Goal: Information Seeking & Learning: Learn about a topic

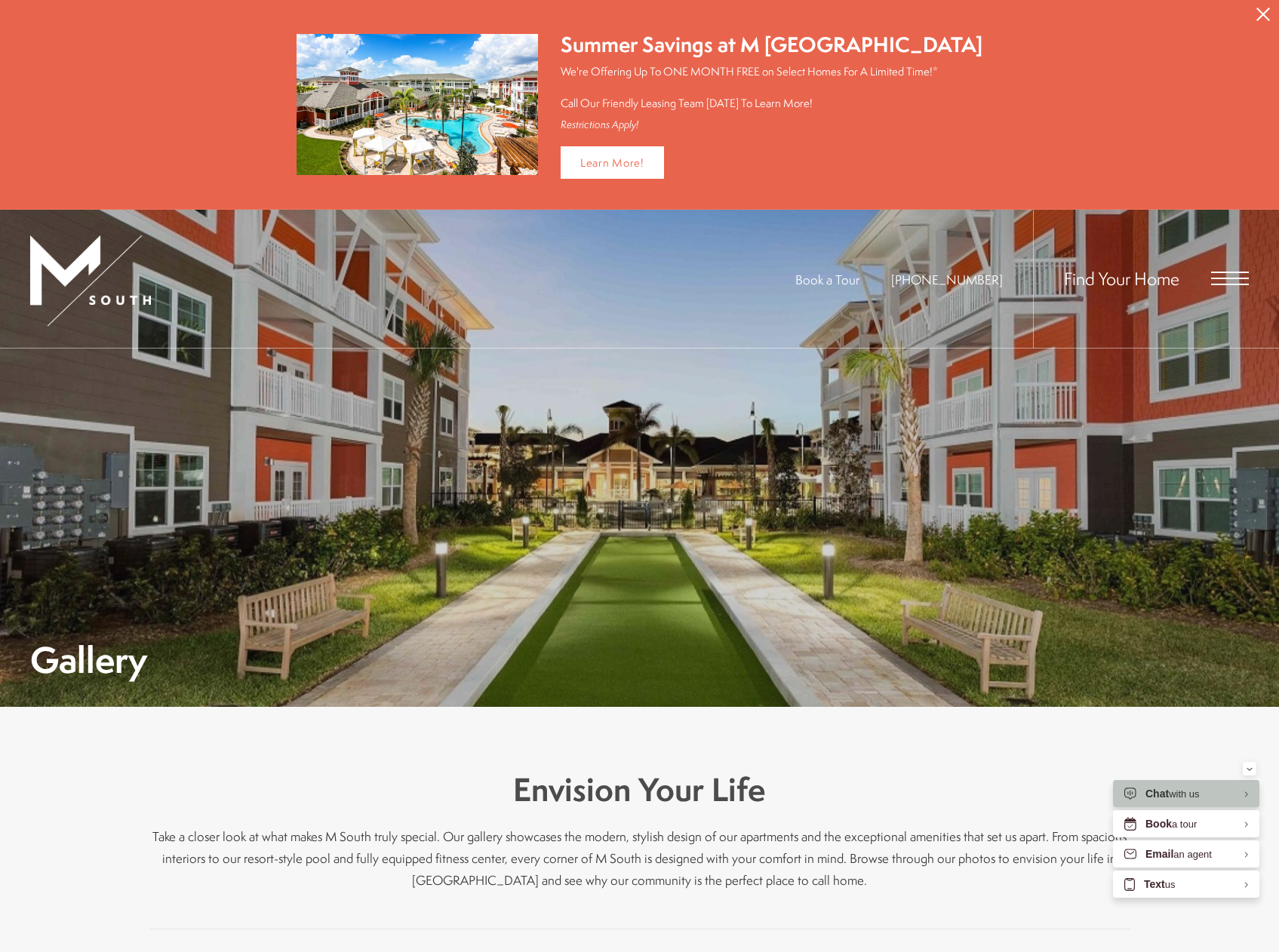
click at [1232, 290] on div "Find Your Home" at bounding box center [1141, 279] width 216 height 138
click at [1232, 280] on span "Open Menu" at bounding box center [1230, 278] width 38 height 14
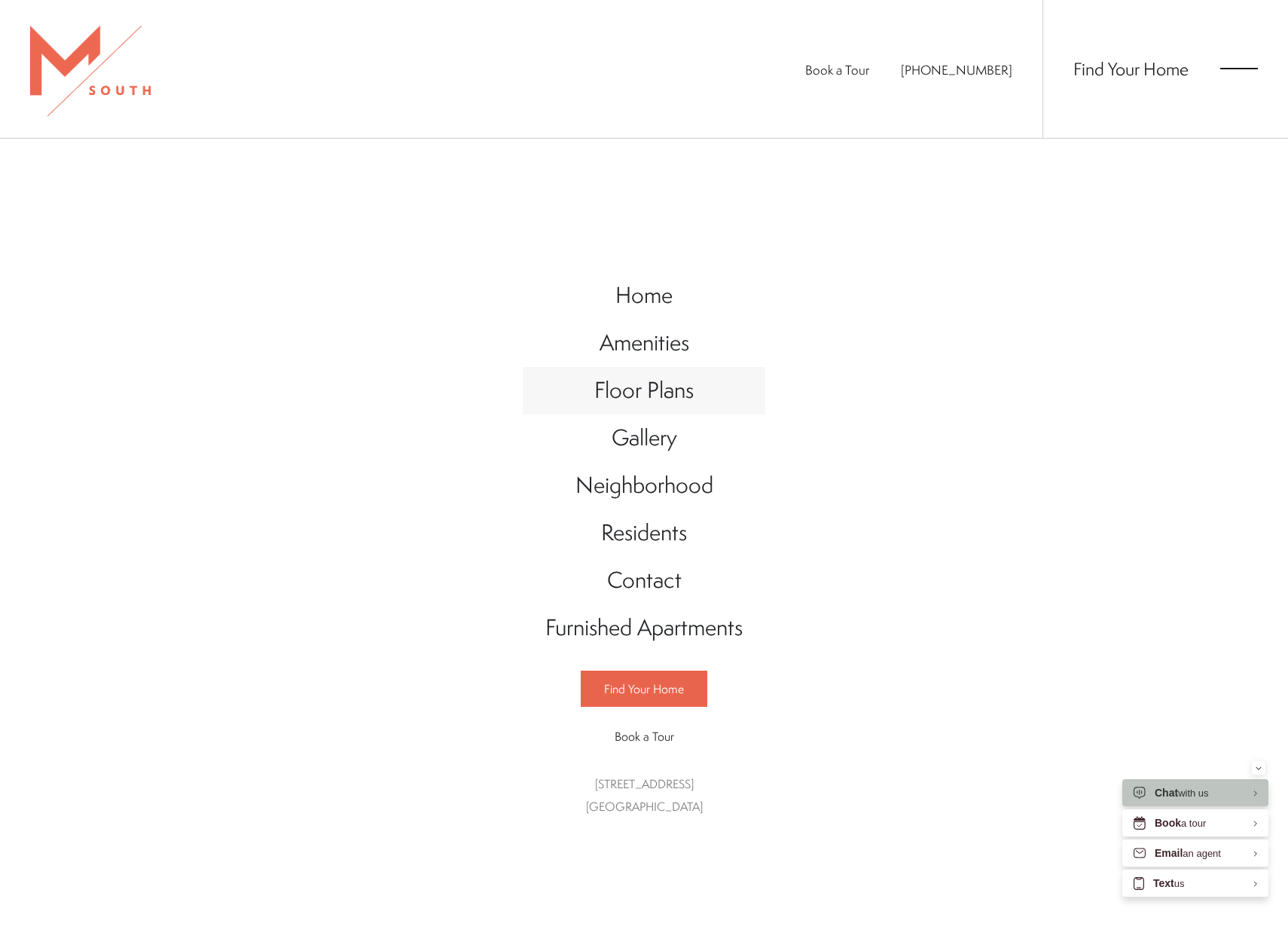
click at [659, 403] on span "Floor Plans" at bounding box center [644, 390] width 100 height 31
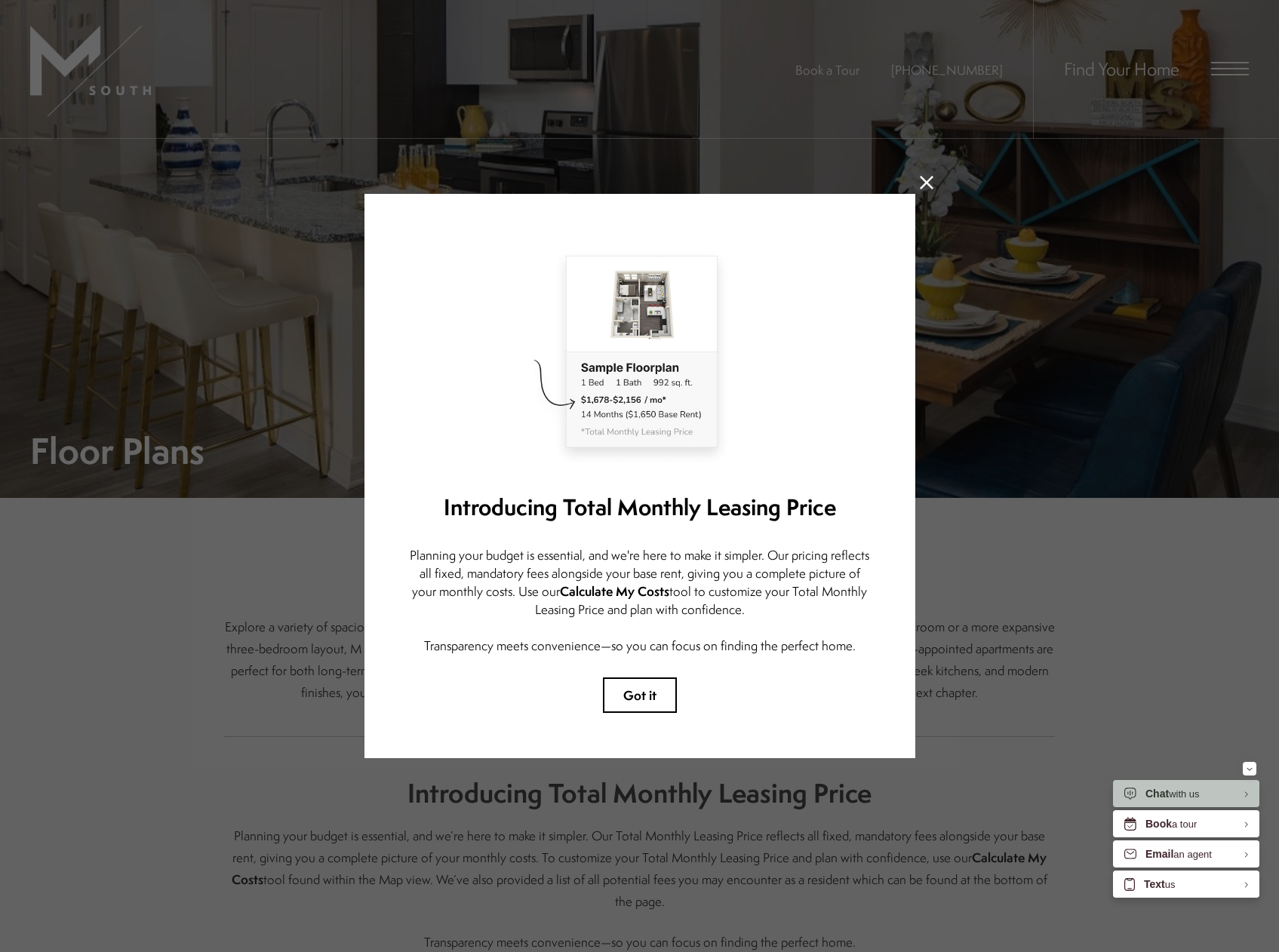
click at [926, 180] on icon at bounding box center [926, 182] width 14 height 14
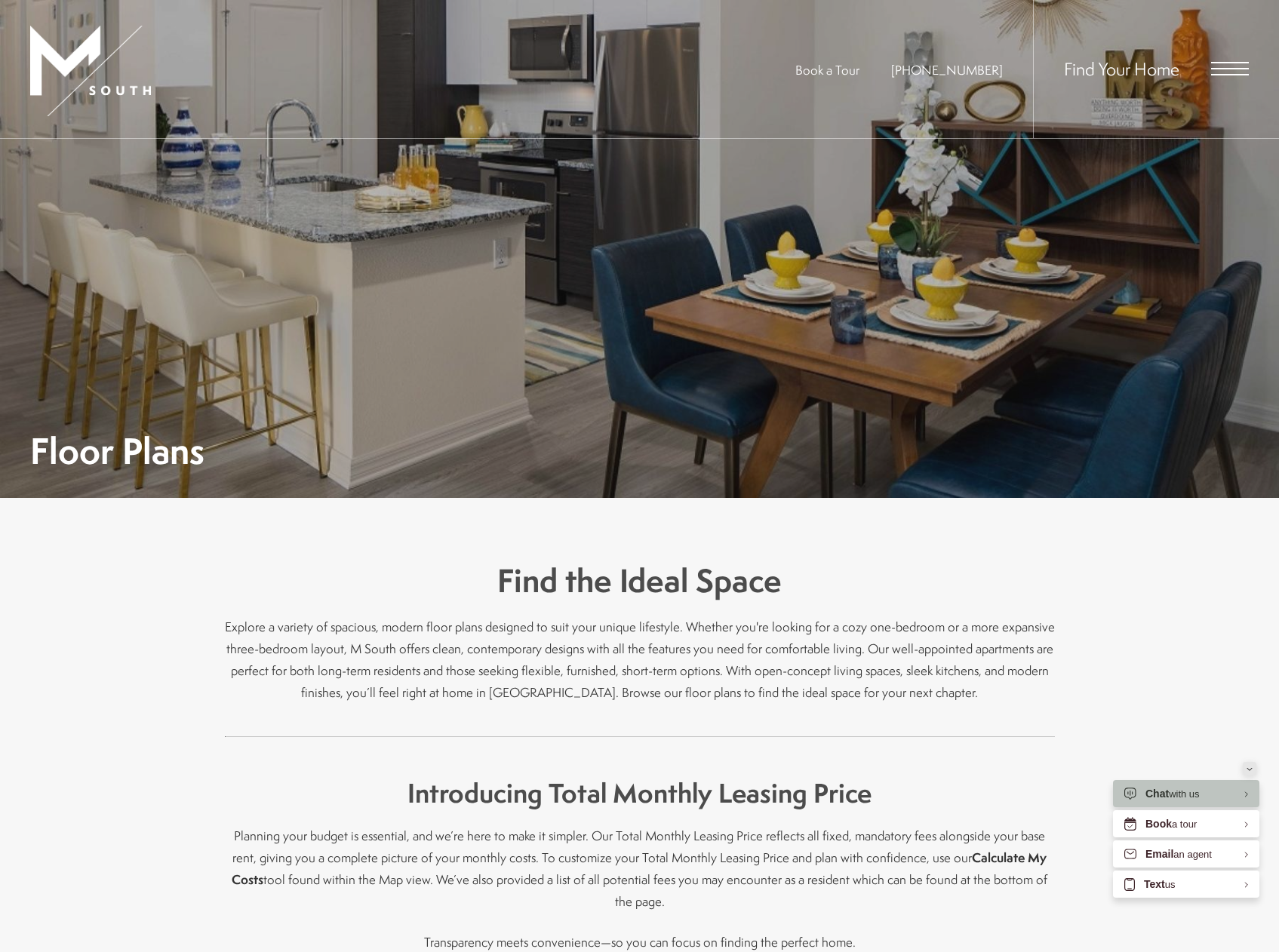
click at [1250, 763] on div "Minimize" at bounding box center [1249, 769] width 6 height 14
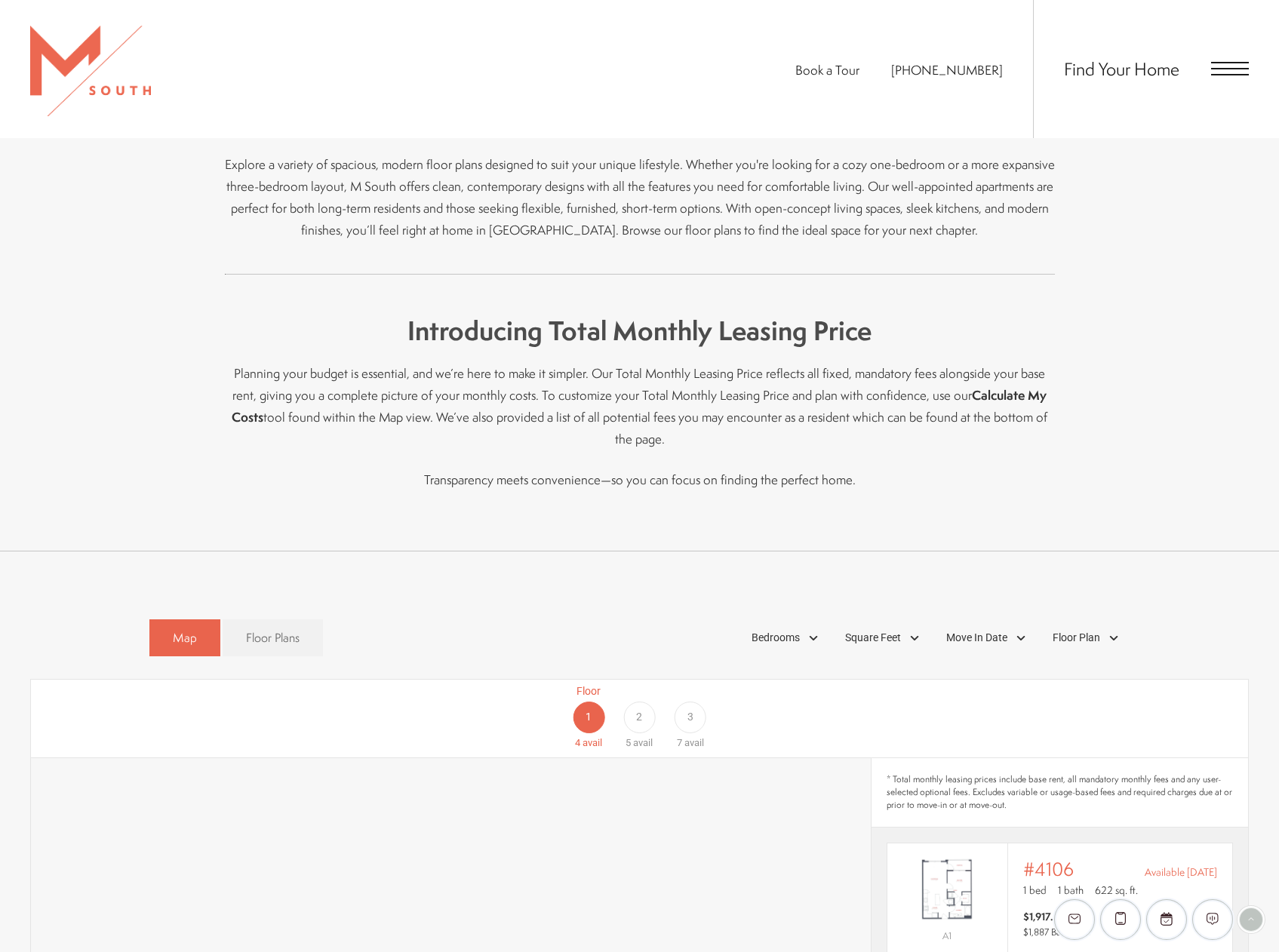
scroll to position [528, 0]
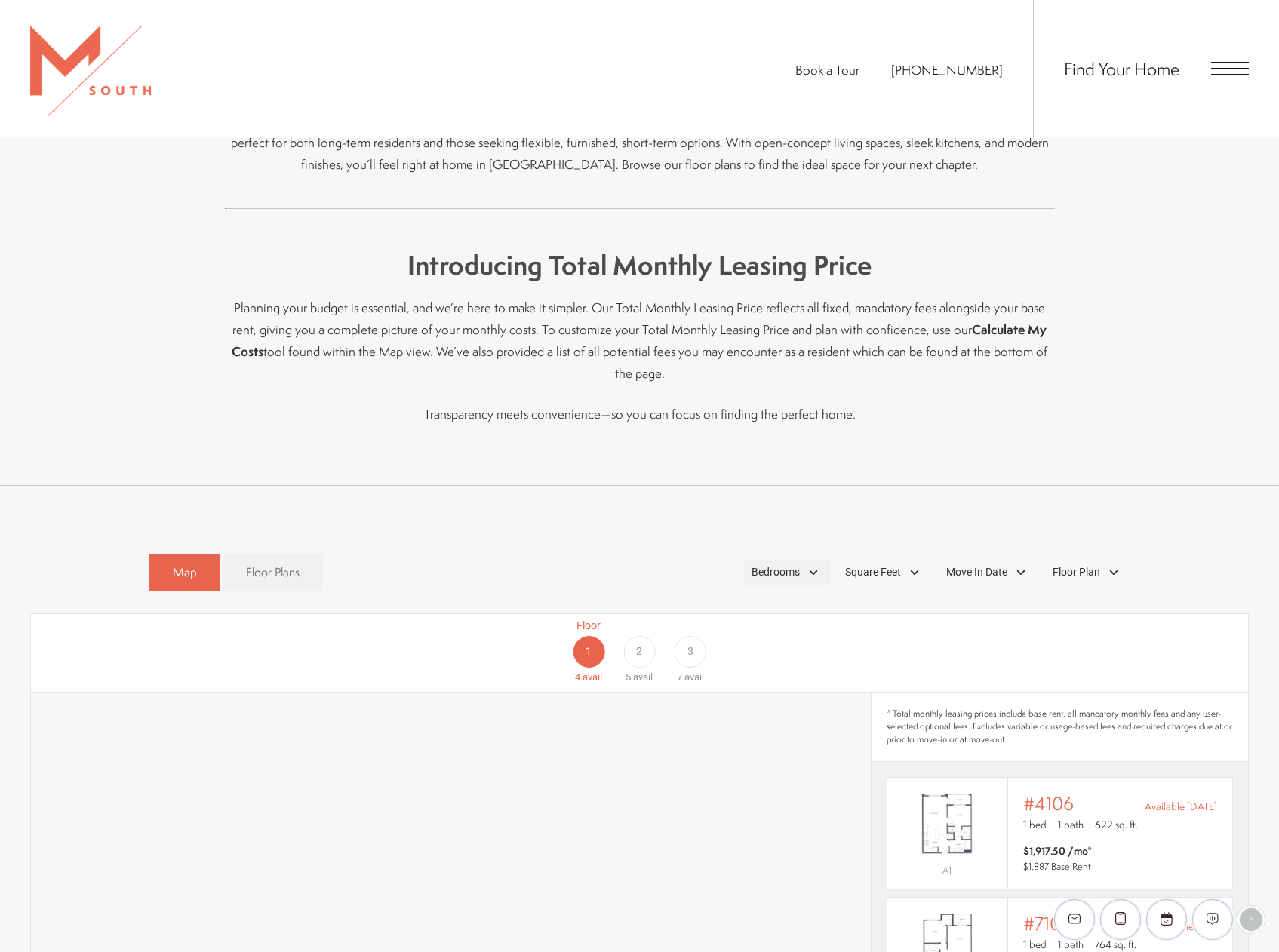
click at [767, 560] on div "Bedrooms" at bounding box center [787, 573] width 86 height 25
click at [728, 606] on span "1 Bedroom" at bounding box center [758, 614] width 75 height 16
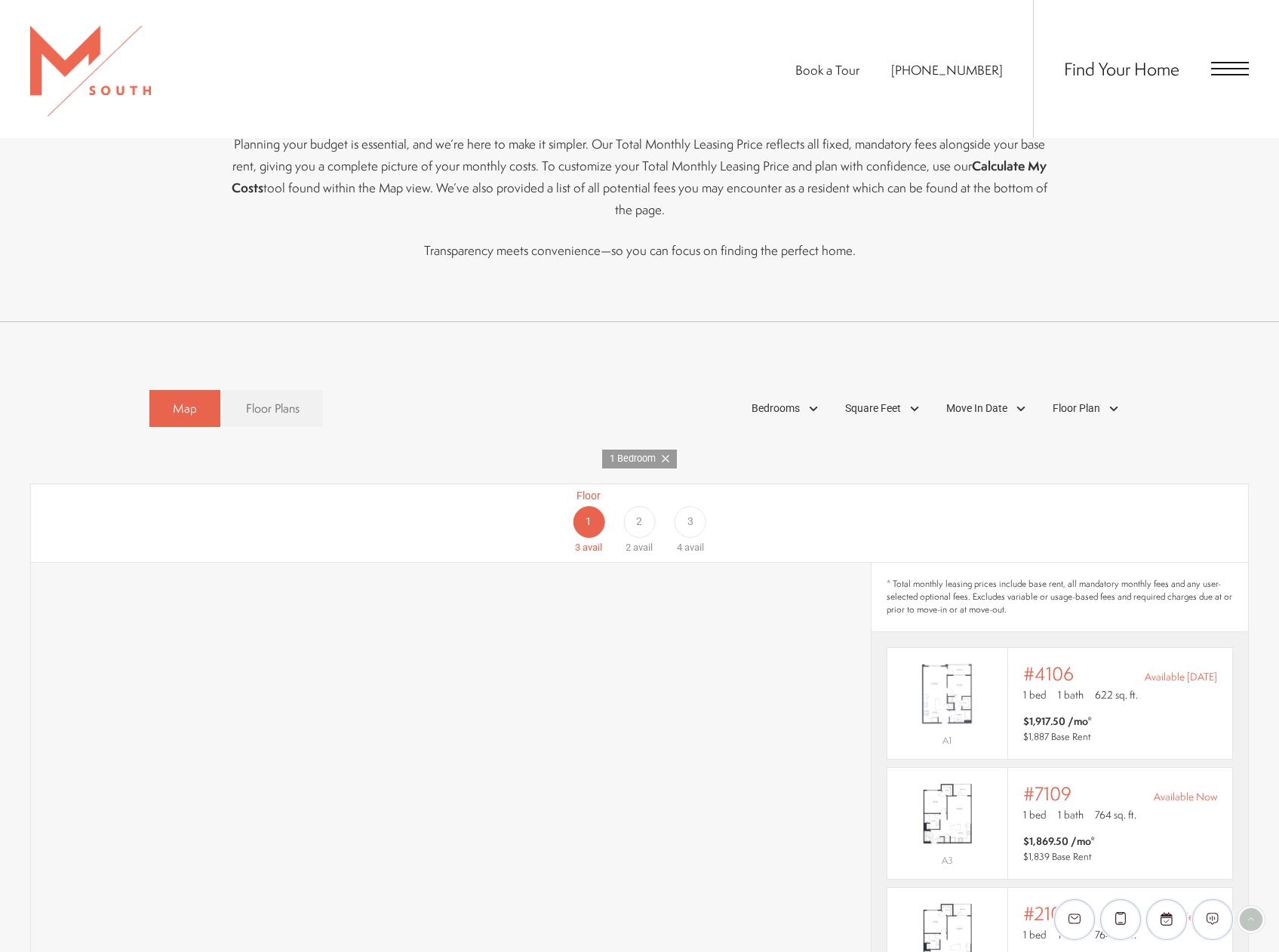
scroll to position [679, 0]
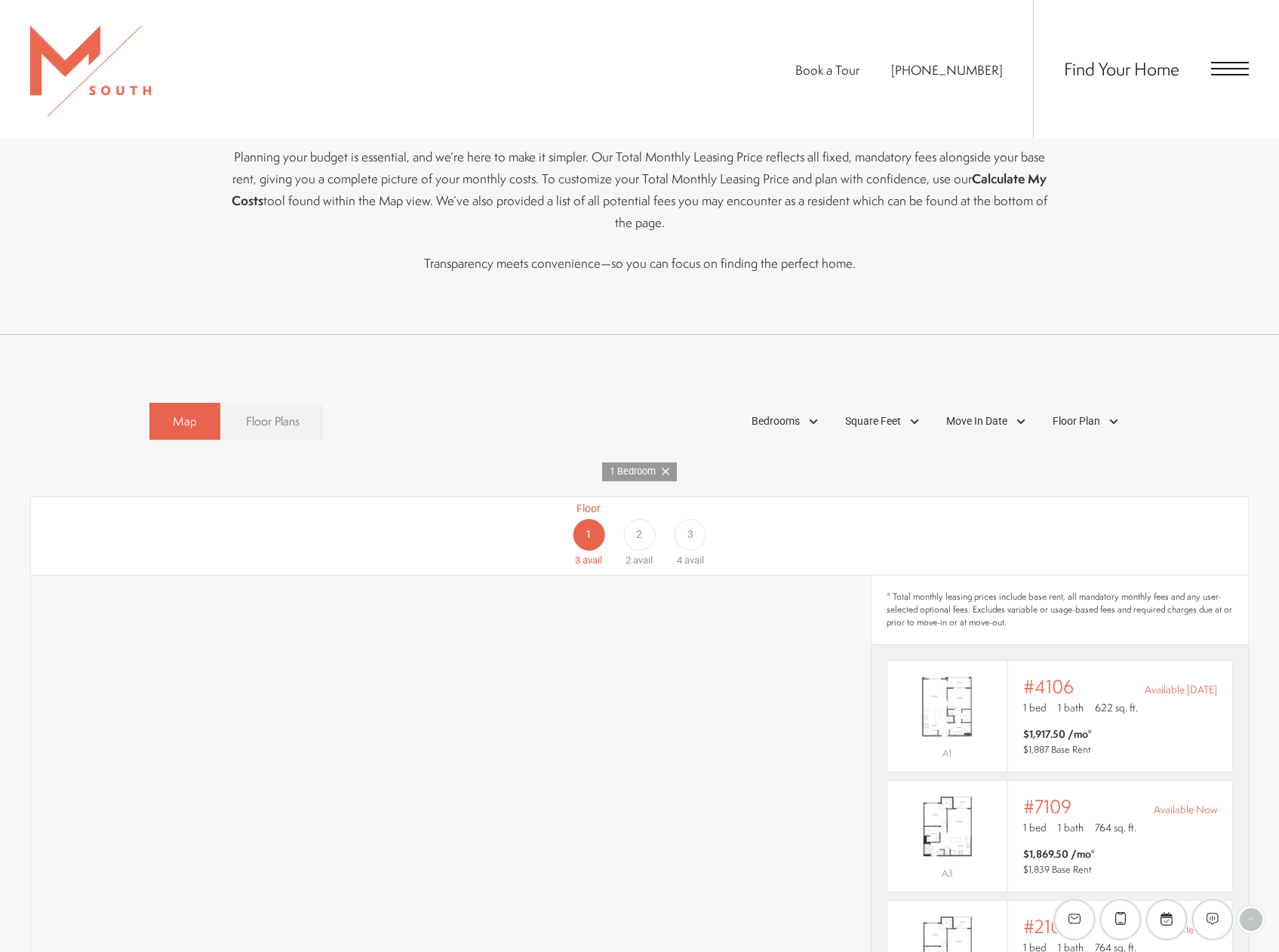
click at [249, 413] on span "Floor Plans" at bounding box center [272, 421] width 54 height 17
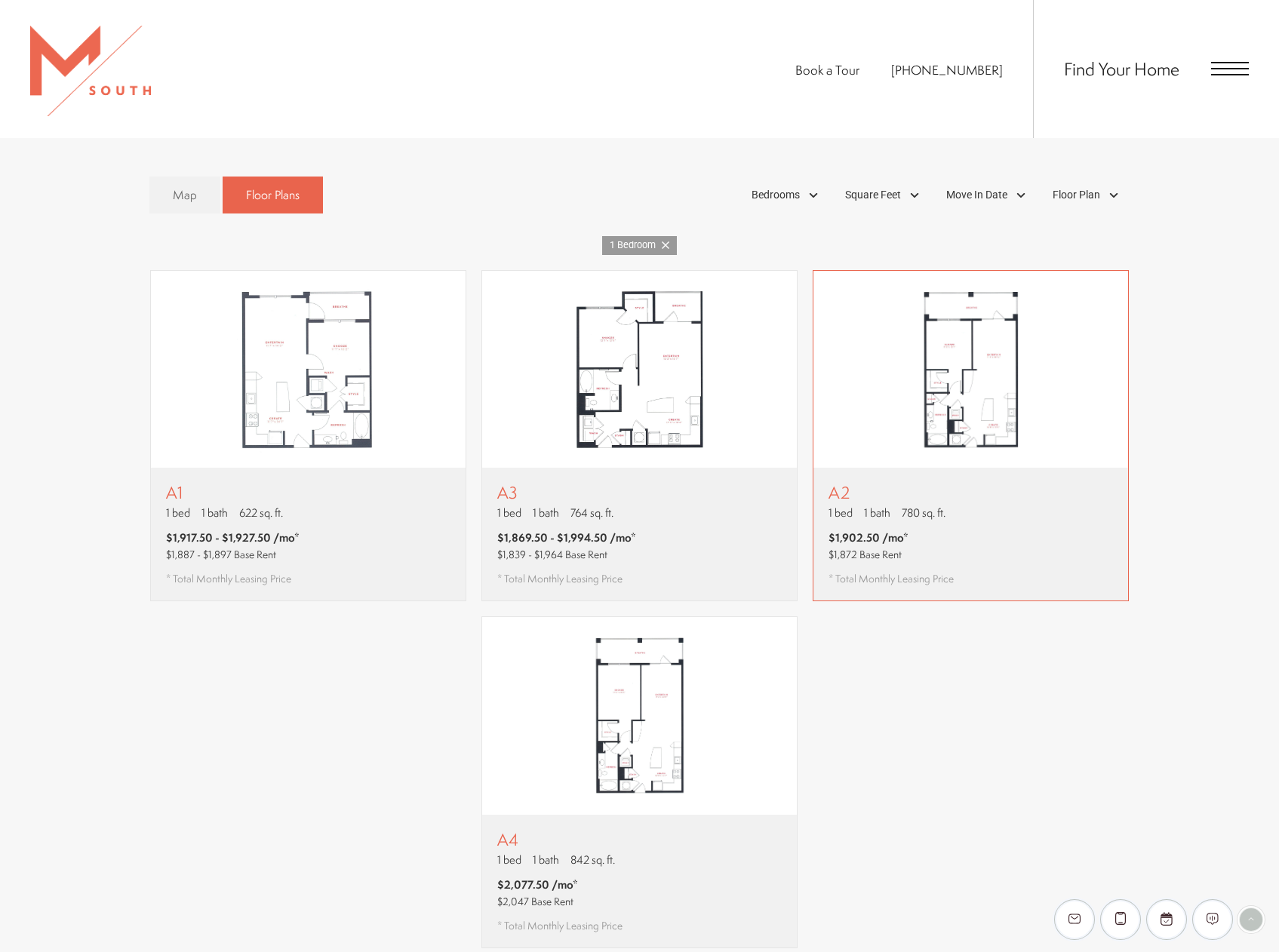
scroll to position [981, 0]
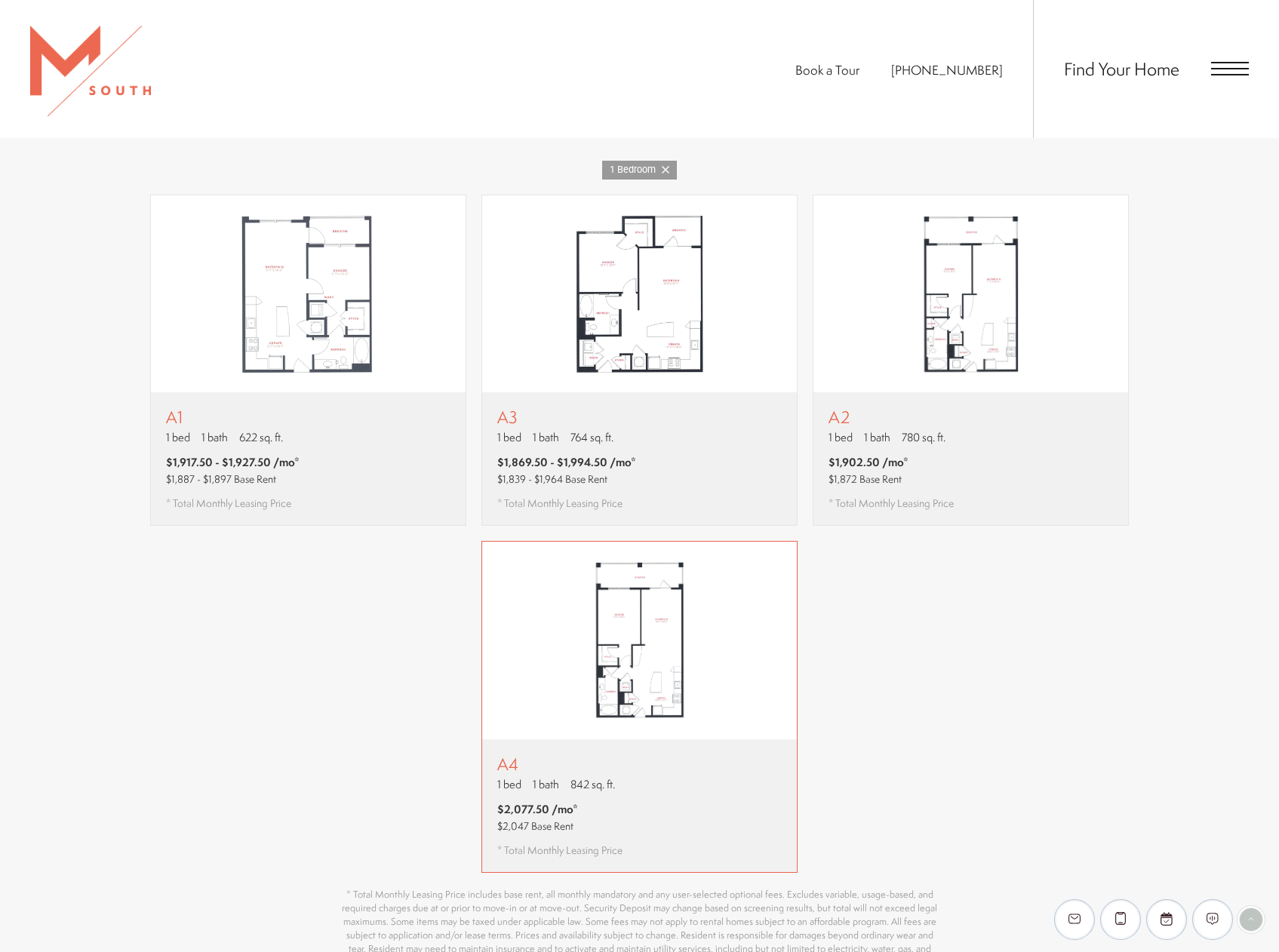
click at [659, 628] on img "View floor plan A4" at bounding box center [639, 641] width 315 height 198
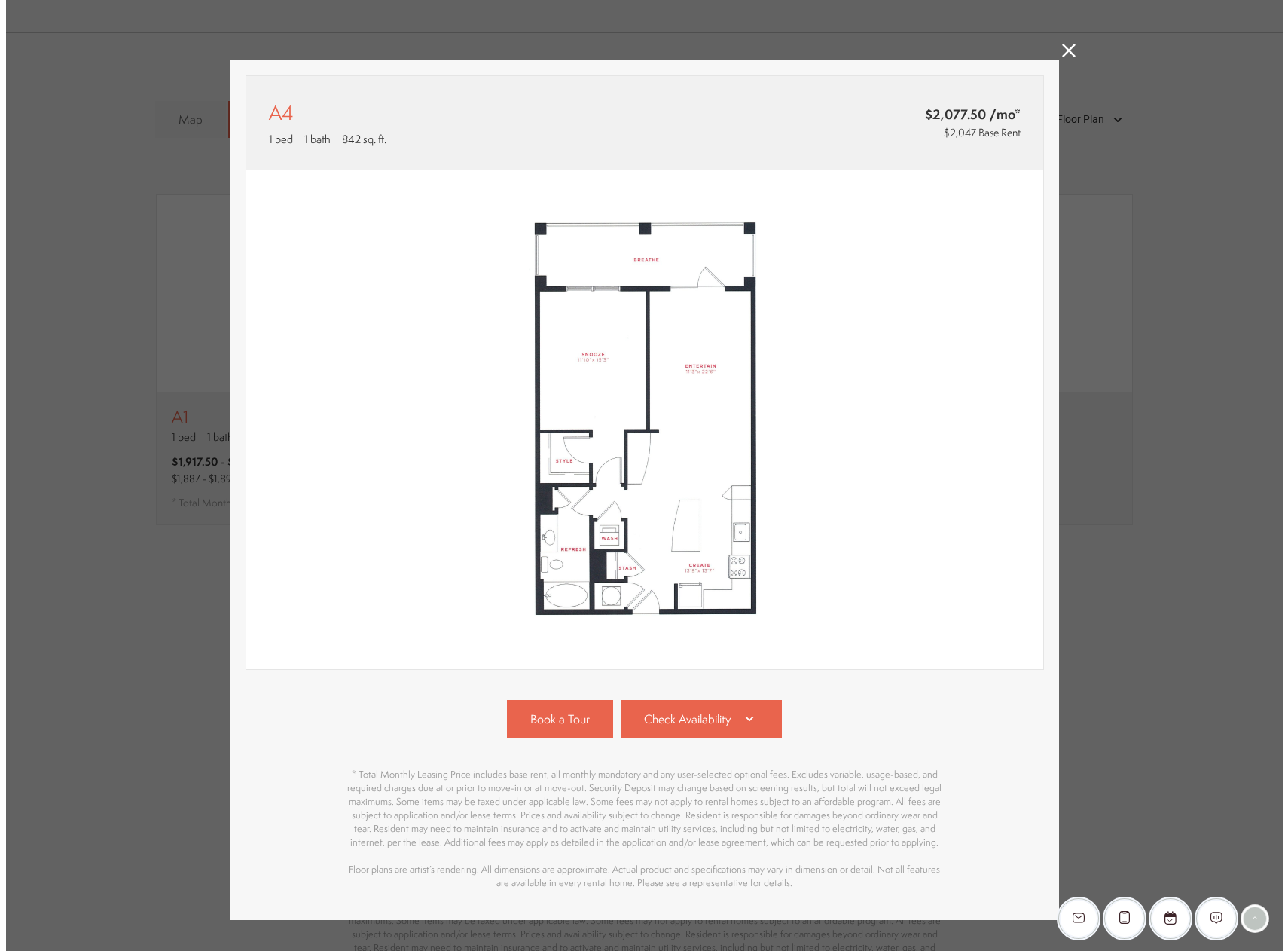
scroll to position [0, 0]
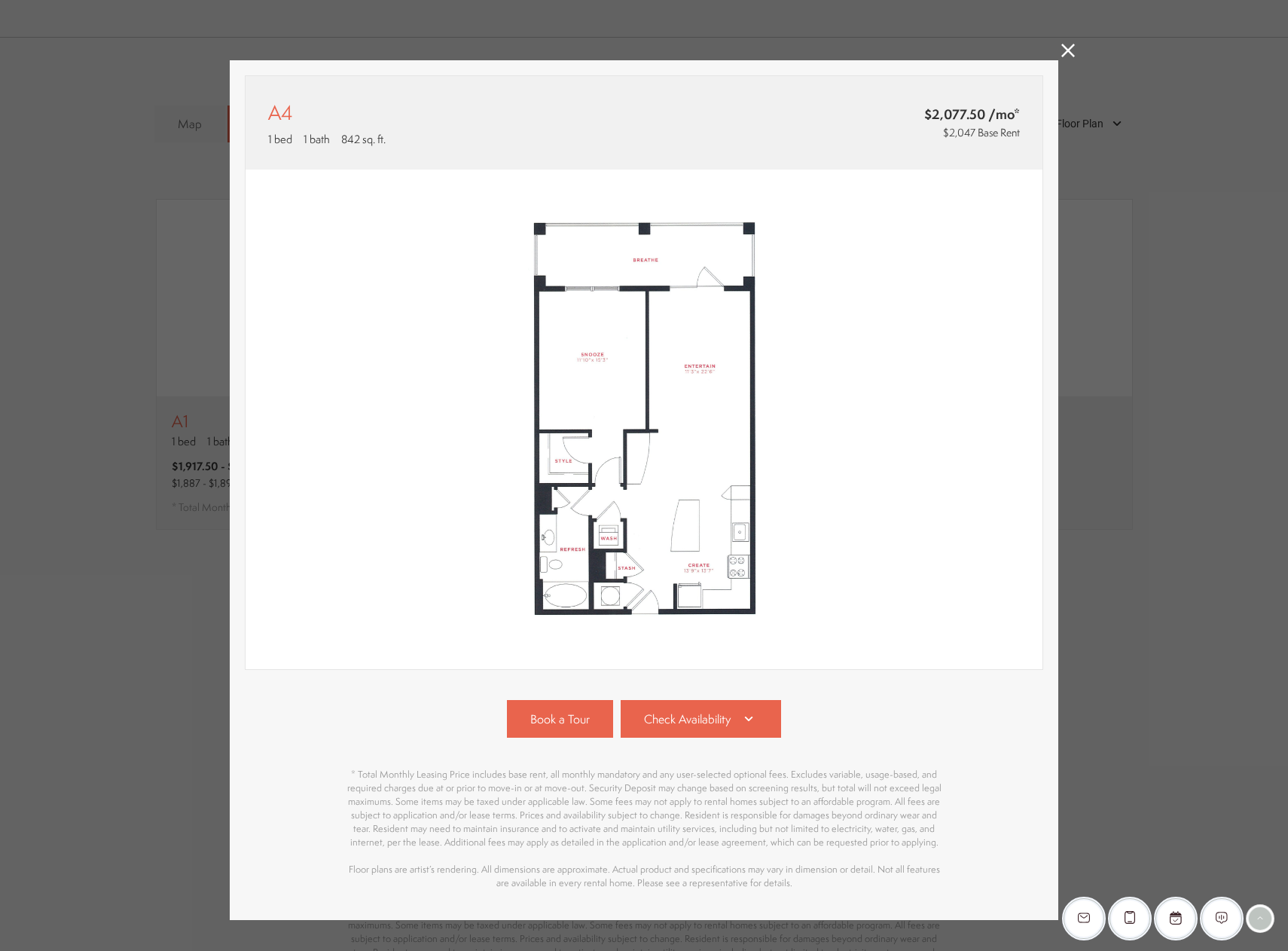
click at [905, 351] on img at bounding box center [644, 420] width 797 height 500
click at [1062, 49] on icon at bounding box center [1068, 50] width 14 height 14
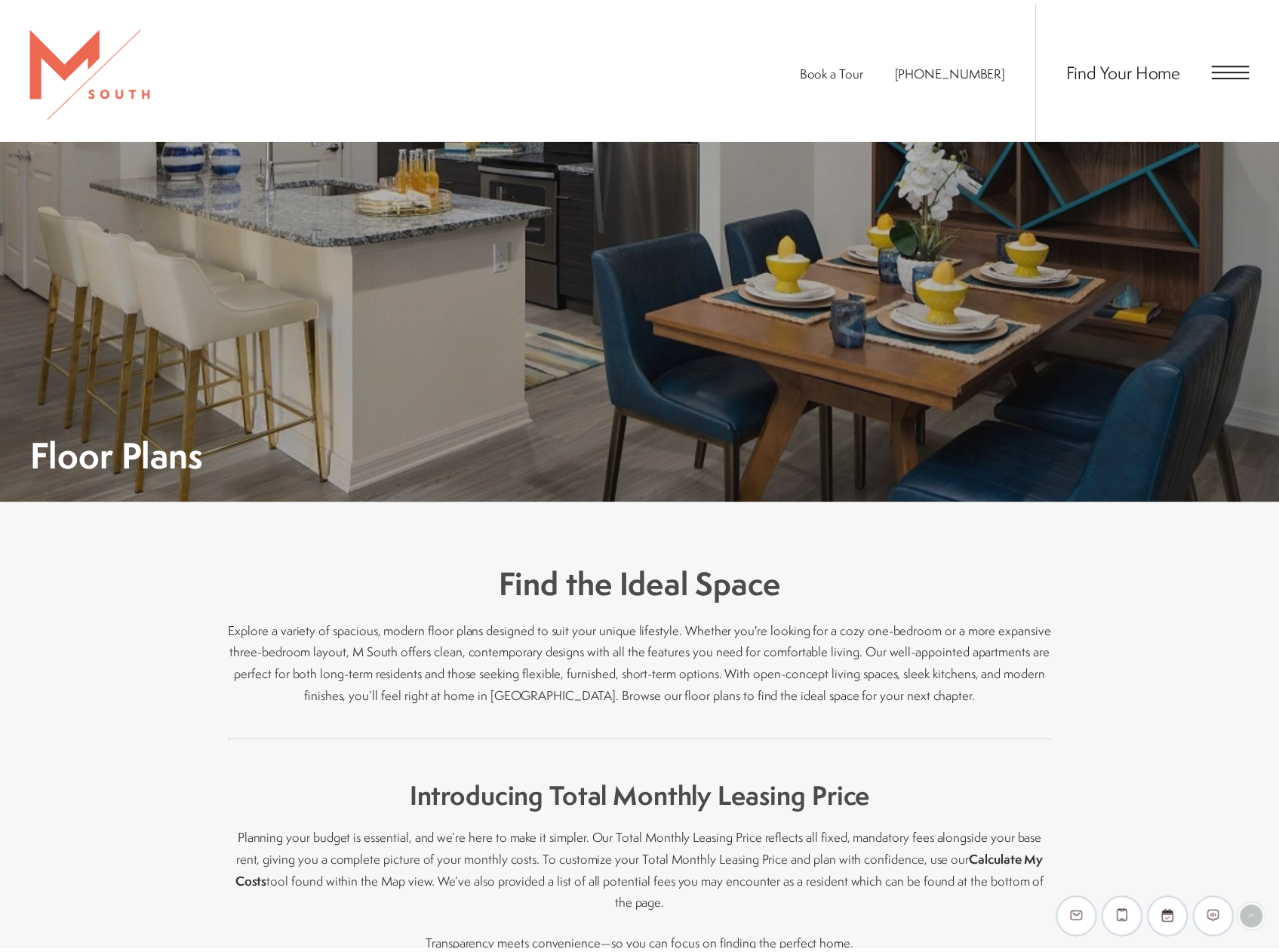
scroll to position [981, 0]
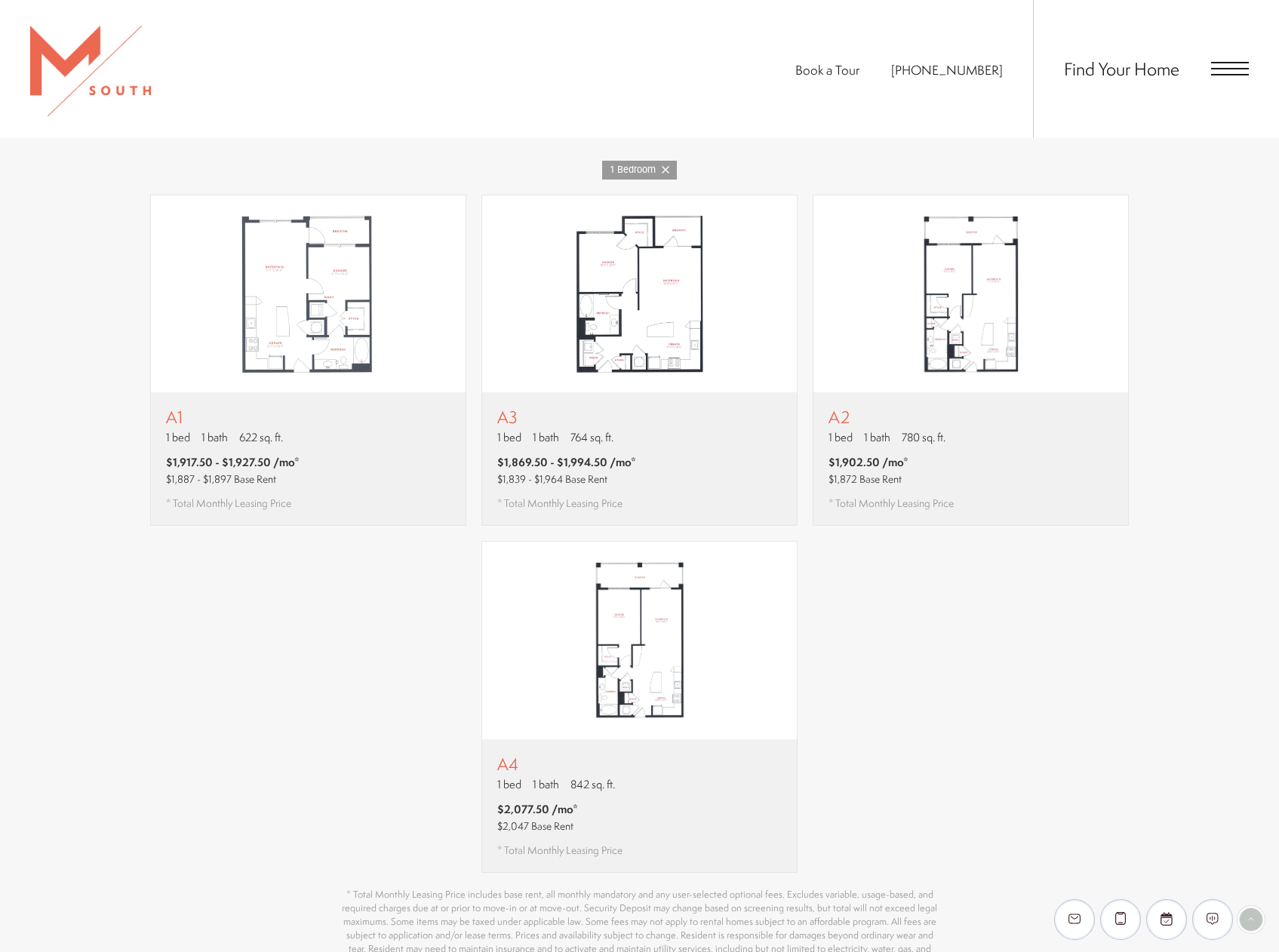
click at [1215, 66] on span "Open Menu" at bounding box center [1230, 68] width 38 height 14
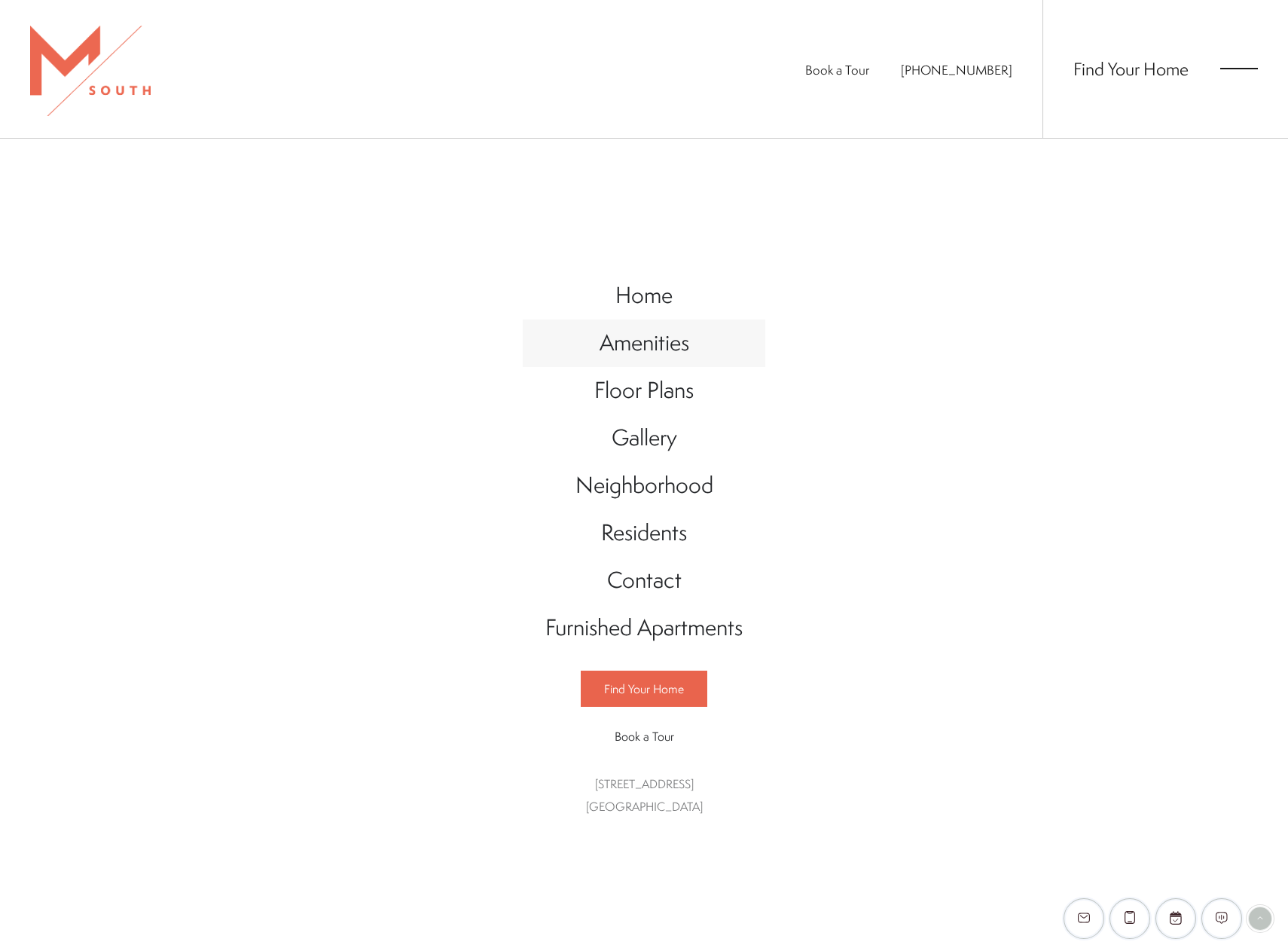
click at [651, 345] on span "Amenities" at bounding box center [644, 343] width 90 height 31
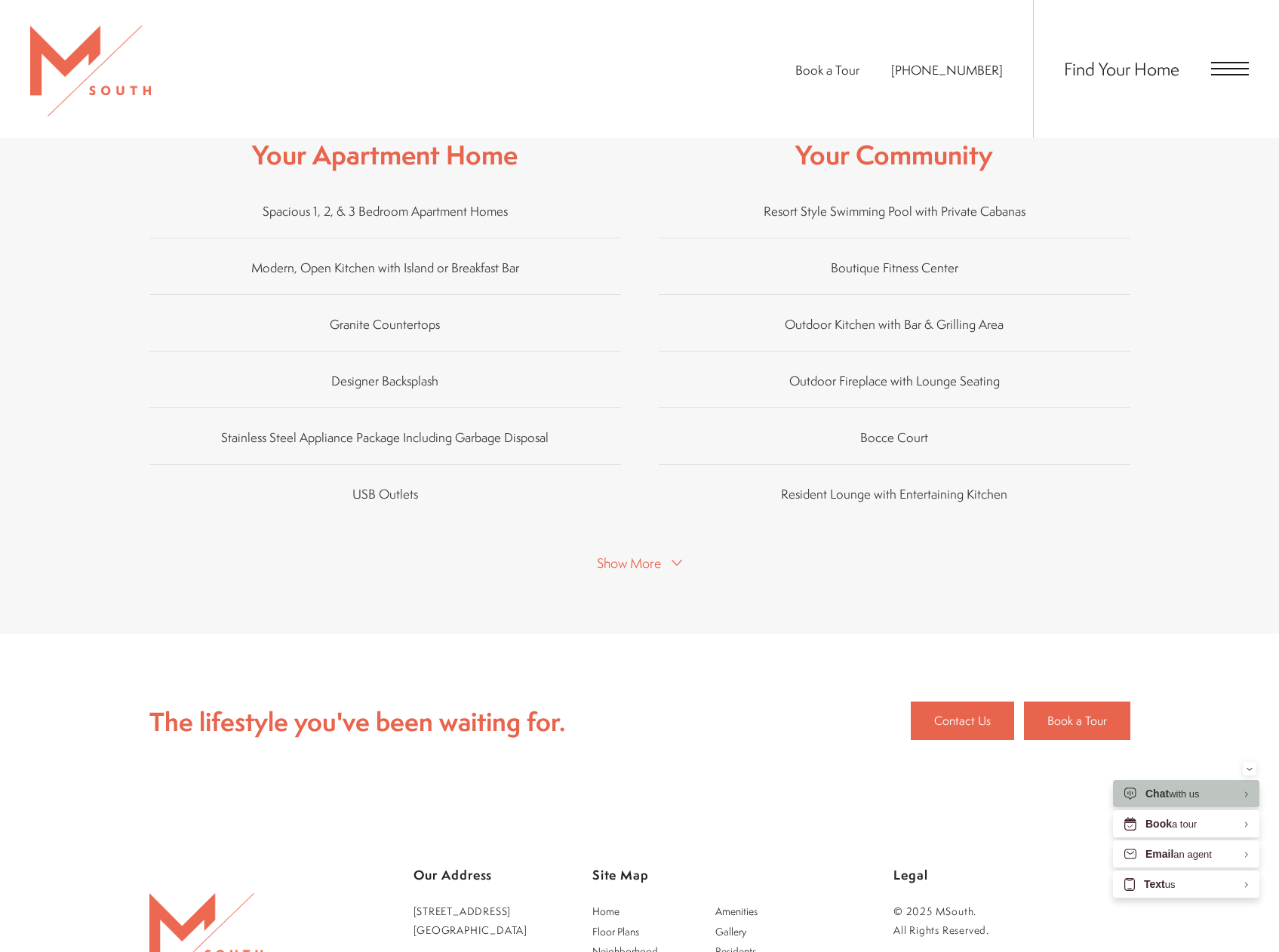
scroll to position [981, 0]
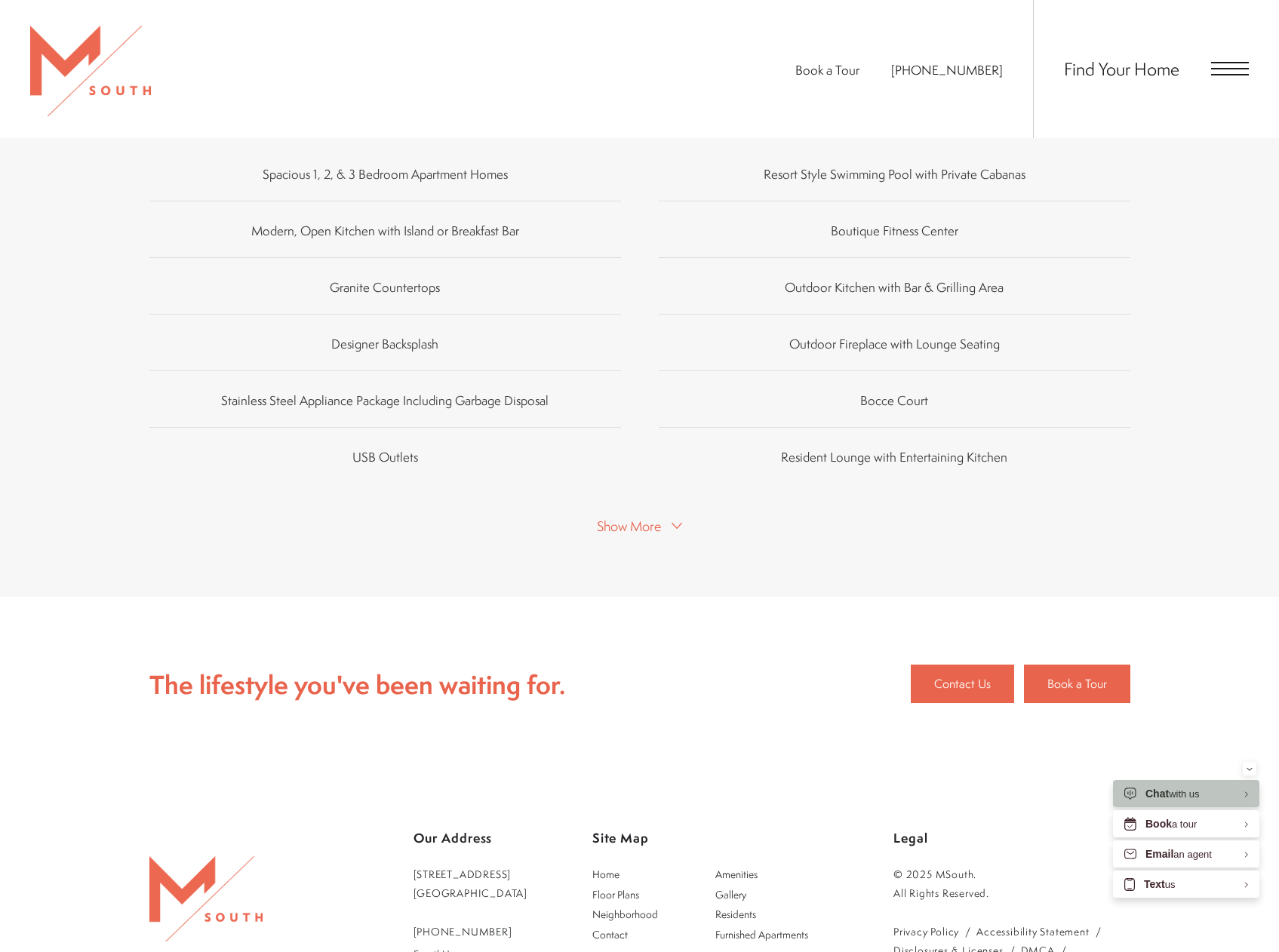
click at [646, 516] on span "Show More" at bounding box center [629, 525] width 64 height 19
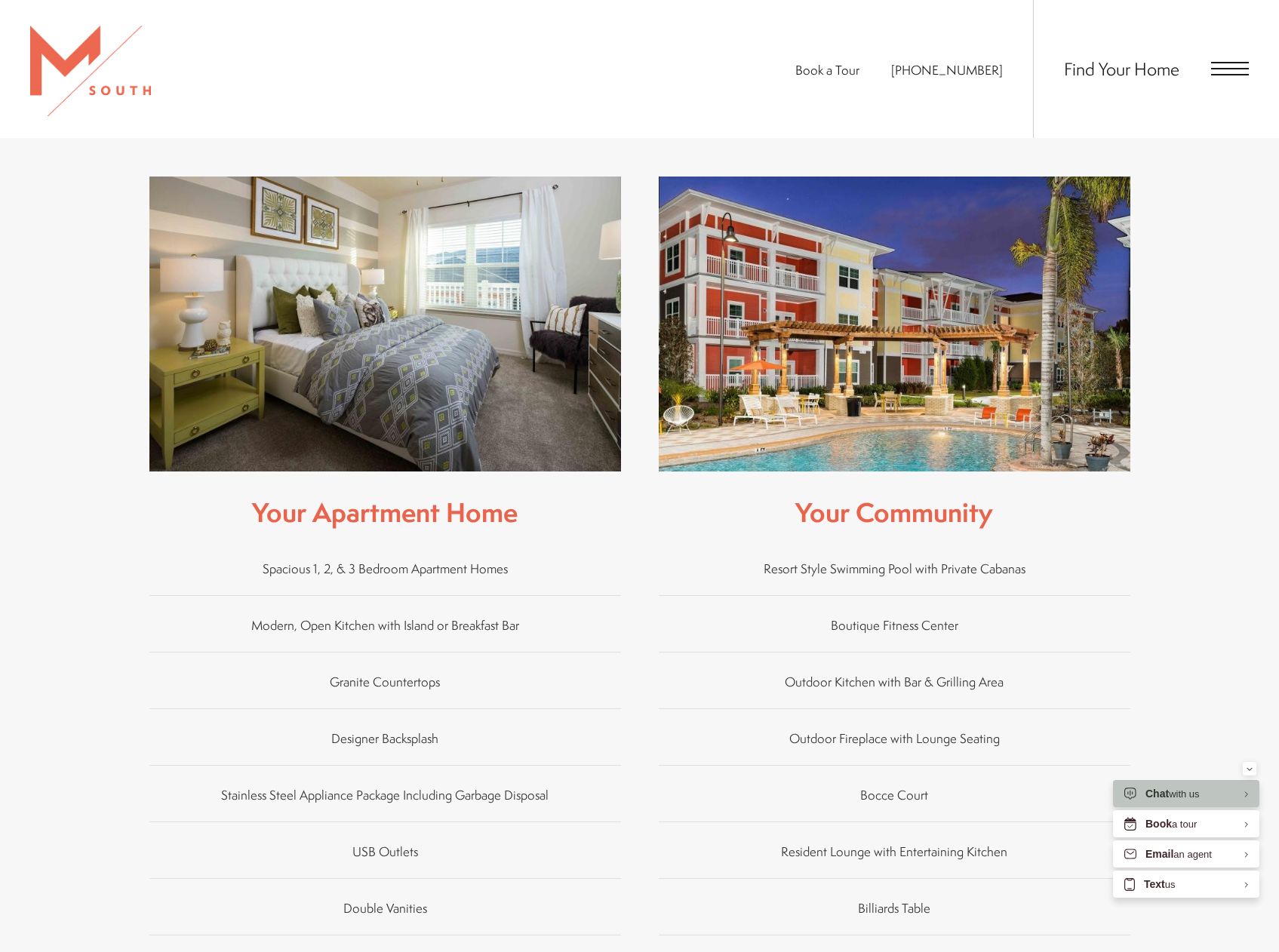
scroll to position [133, 0]
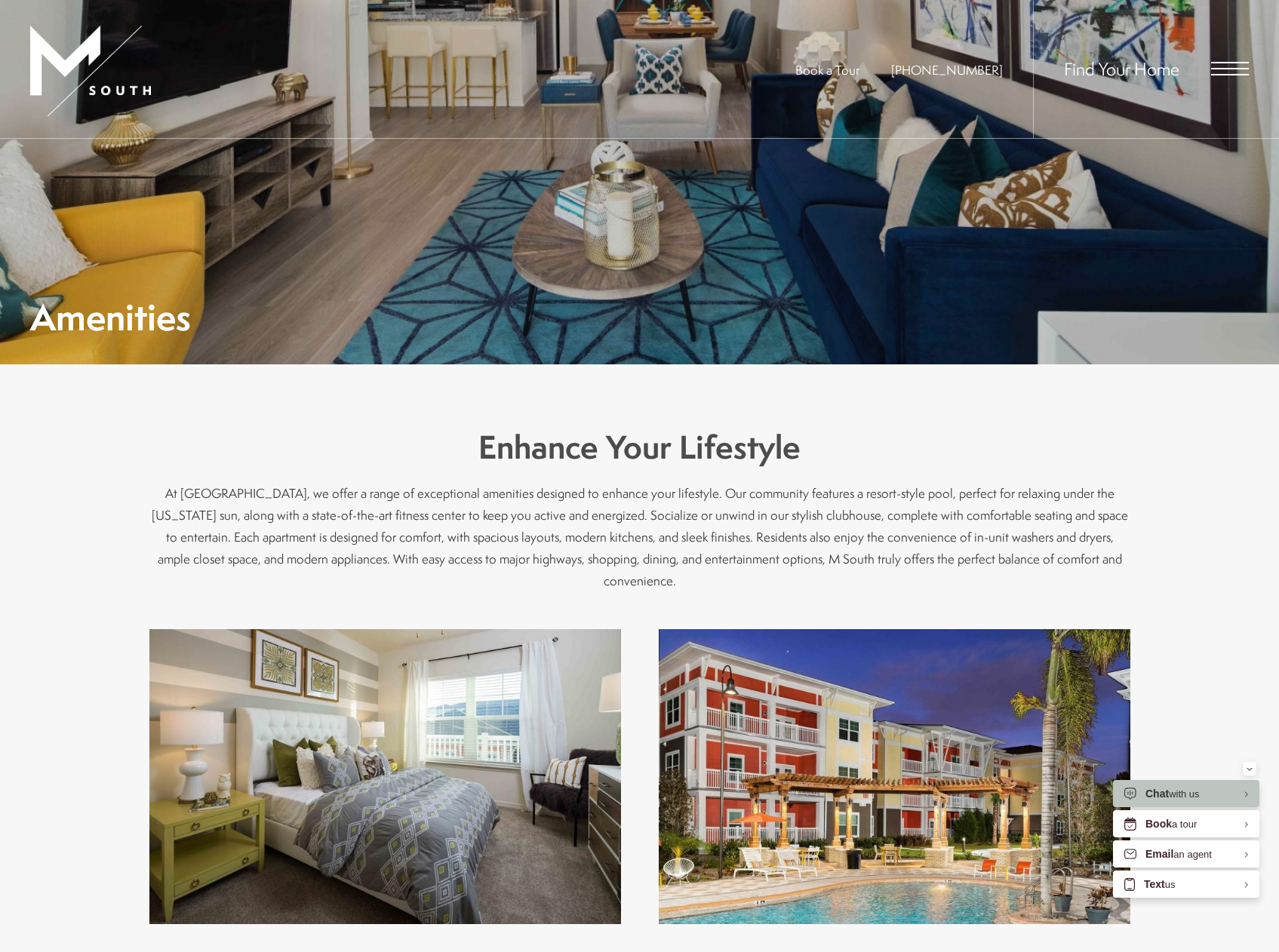
click at [1230, 73] on span "Open Menu" at bounding box center [1230, 68] width 38 height 14
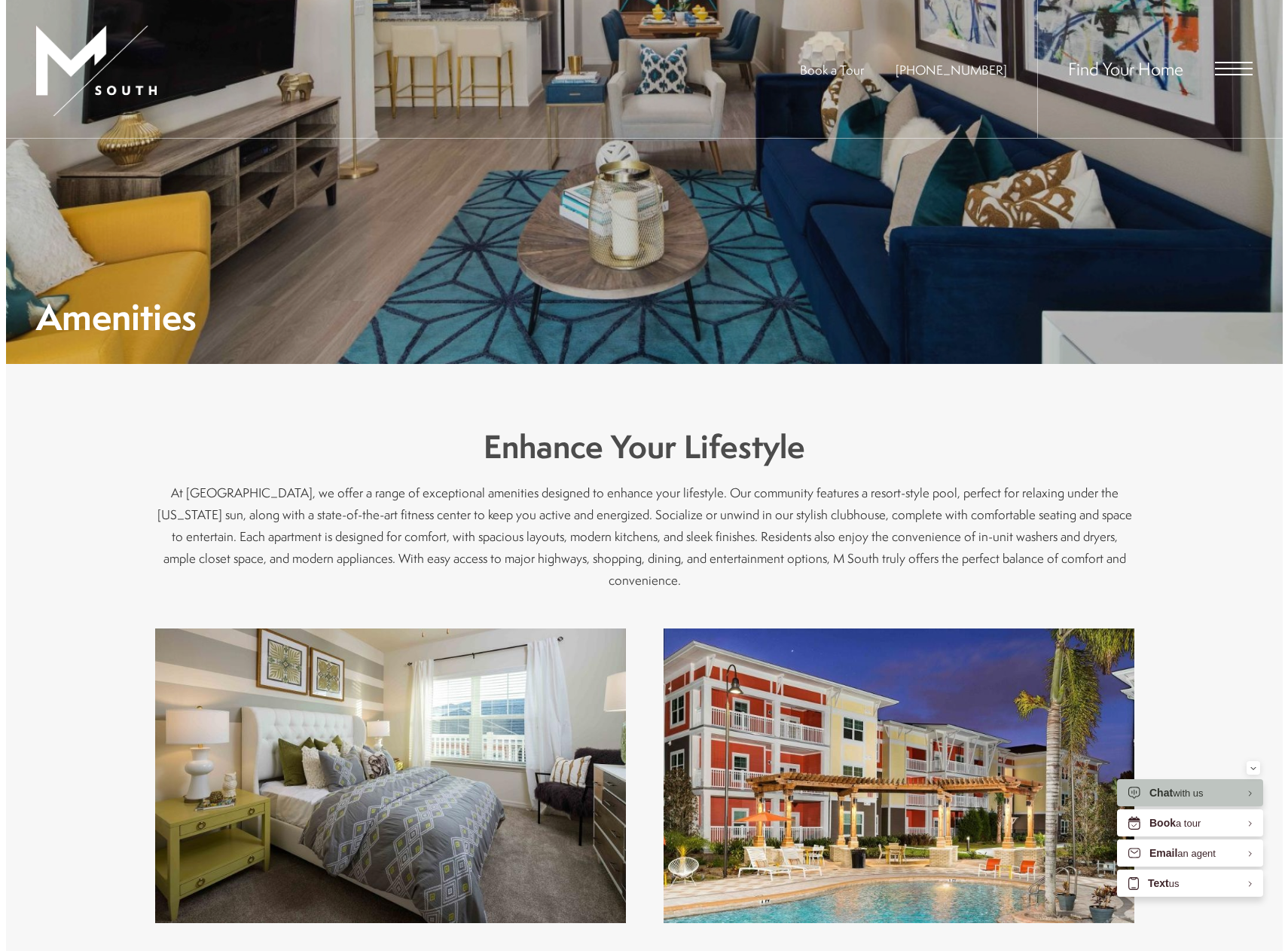
scroll to position [0, 0]
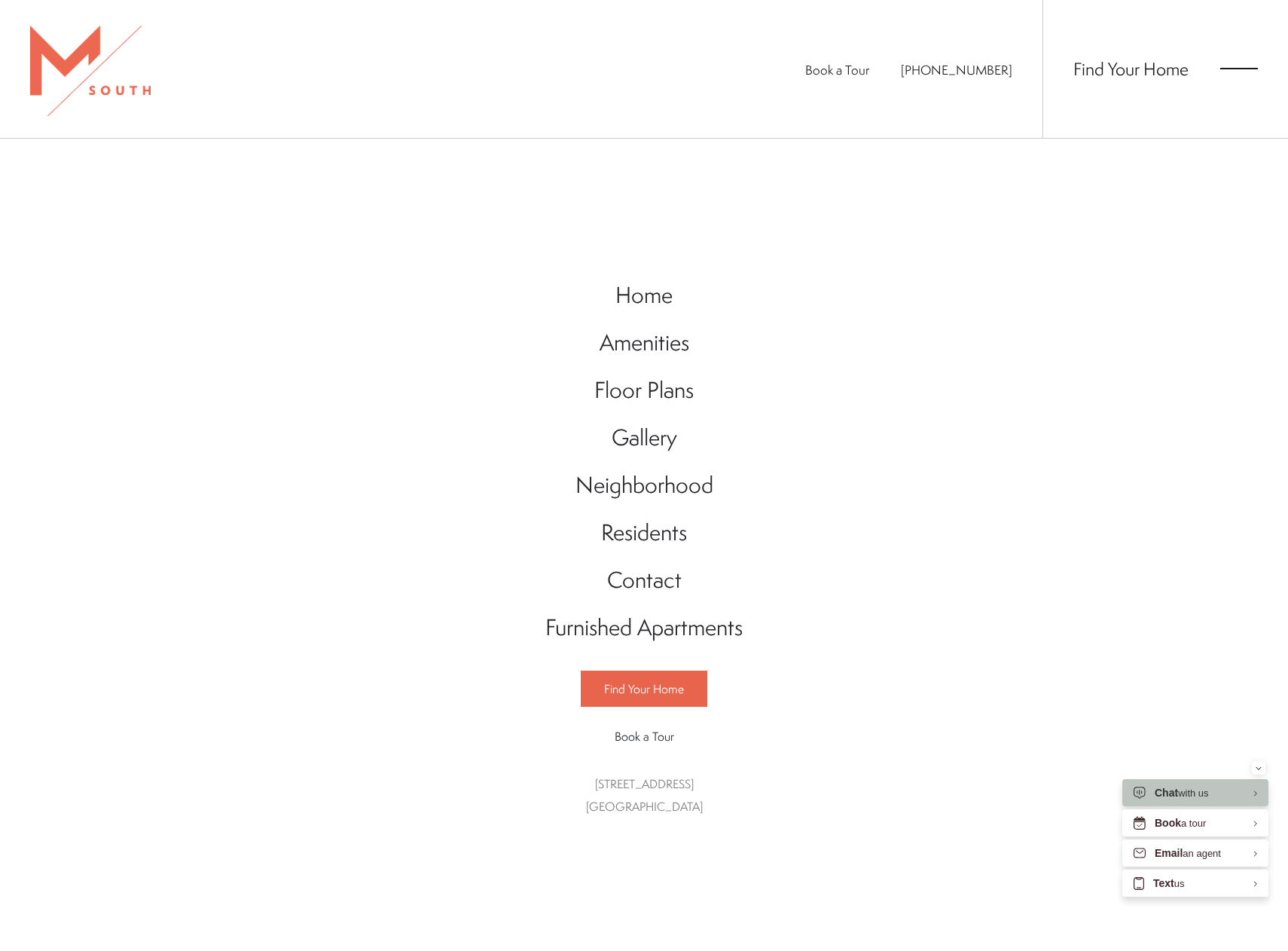
click at [958, 255] on div "Home Amenities Floor Plans Gallery Neighborhood Residents Contact" at bounding box center [644, 545] width 1288 height 812
